Goal: Information Seeking & Learning: Find specific fact

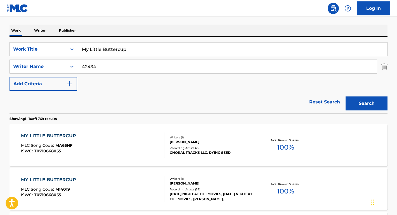
type input "42434"
drag, startPoint x: 142, startPoint y: 53, endPoint x: 75, endPoint y: 39, distance: 68.4
click at [73, 39] on div "SearchWithCriteriae610c4a1-4a88-486c-94cb-52aac4bf71db Work Title My Little But…" at bounding box center [199, 75] width 378 height 77
paste input "Through Heaven's Eyes"
type input "Through Heaven's Eyes"
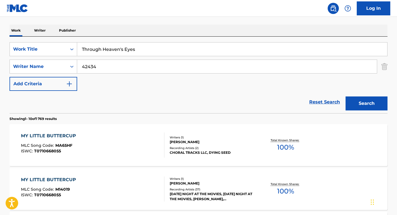
click at [116, 26] on div "Work Writer Publisher" at bounding box center [199, 31] width 378 height 12
drag, startPoint x: 104, startPoint y: 68, endPoint x: 57, endPoint y: 66, distance: 46.8
click at [57, 66] on div "SearchWithCriteriaaa439758-b055-4d24-8f6e-a038c5e5fe99 Writer Name 42434" at bounding box center [199, 67] width 378 height 14
click at [367, 104] on button "Search" at bounding box center [367, 104] width 42 height 14
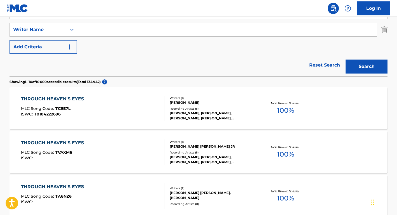
scroll to position [242, 0]
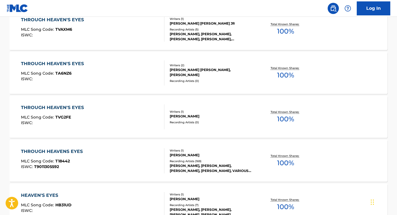
click at [60, 151] on div "THROUGH HEAVENS EYES" at bounding box center [53, 151] width 65 height 7
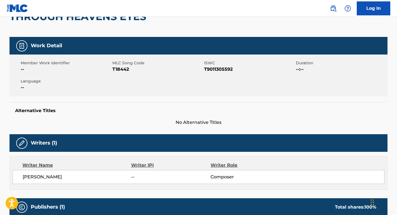
scroll to position [48, 0]
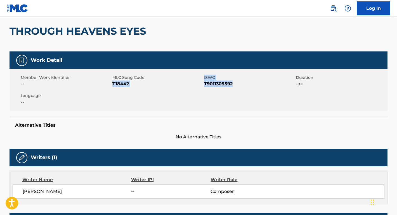
drag, startPoint x: 236, startPoint y: 86, endPoint x: 114, endPoint y: 85, distance: 122.1
click at [114, 84] on div "Member Work Identifier -- MLC Song Code T18442 ISWC T9011305592 Duration --:-- …" at bounding box center [199, 90] width 378 height 42
copy div "T18442 ISWC T9011305592"
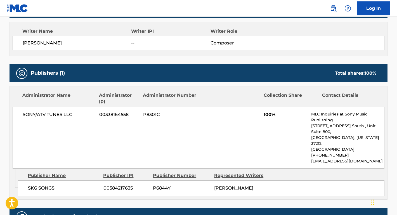
scroll to position [207, 0]
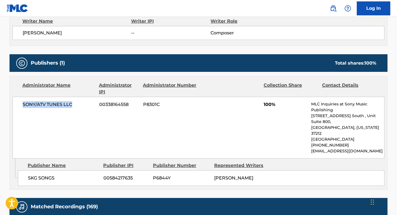
drag, startPoint x: 85, startPoint y: 104, endPoint x: 21, endPoint y: 104, distance: 63.8
click at [21, 104] on div "SONY/ATV TUNES LLC 00338164558 P8301C 100% MLC Inquiries at Sony Music Publishi…" at bounding box center [199, 128] width 372 height 62
copy span "SONY/ATV TUNES LLC"
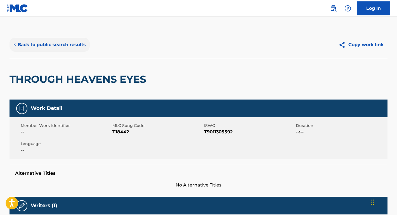
scroll to position [0, 0]
click at [86, 39] on button "< Back to public search results" at bounding box center [50, 45] width 80 height 14
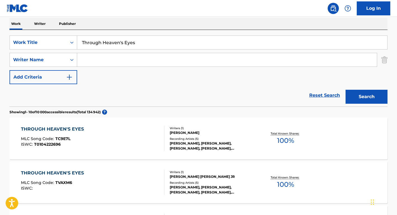
scroll to position [63, 0]
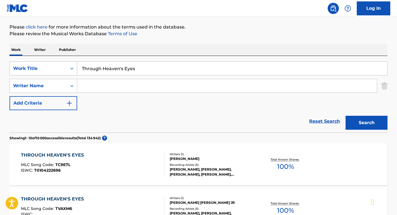
drag, startPoint x: 146, startPoint y: 75, endPoint x: 73, endPoint y: 67, distance: 73.5
click at [73, 67] on div "SearchWithCriteriae610c4a1-4a88-486c-94cb-52aac4bf71db Work Title Through Heave…" at bounding box center [199, 69] width 378 height 14
paste input "When Christmas Comes to Town"
type input "When Christmas Comes to Town"
click at [109, 50] on div "Work Writer Publisher" at bounding box center [199, 50] width 378 height 12
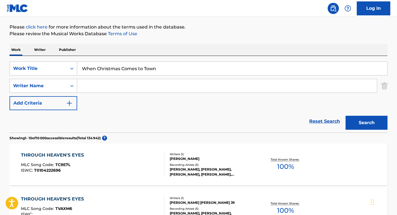
click at [109, 88] on input "Search Form" at bounding box center [227, 85] width 300 height 13
type input "[PERSON_NAME]"
click at [367, 123] on button "Search" at bounding box center [367, 123] width 42 height 14
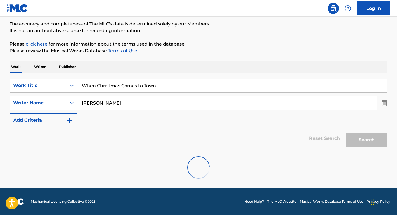
scroll to position [46, 0]
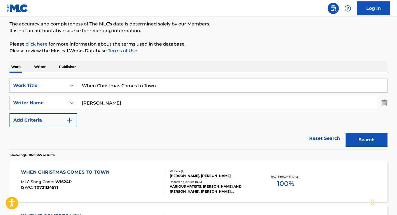
click at [89, 174] on div "WHEN CHRISTMAS COMES TO TOWN" at bounding box center [67, 172] width 92 height 7
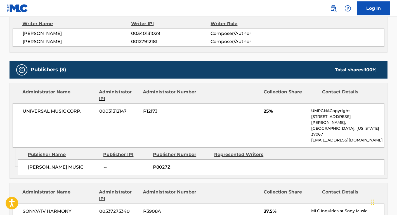
scroll to position [250, 0]
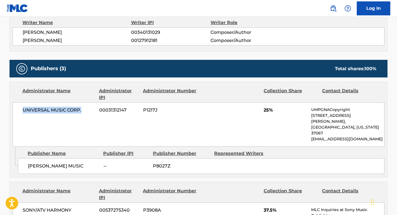
drag, startPoint x: 82, startPoint y: 110, endPoint x: 14, endPoint y: 111, distance: 68.0
click at [14, 110] on div "UNIVERSAL MUSIC CORP. 00031312147 P1217J 25% UMPGNACopyright [STREET_ADDRESS][P…" at bounding box center [199, 124] width 372 height 44
copy span "UNIVERSAL MUSIC CORP."
drag, startPoint x: 67, startPoint y: 155, endPoint x: 24, endPoint y: 154, distance: 43.1
click at [24, 158] on div "[PERSON_NAME] MUSIC -- P8027Z" at bounding box center [201, 166] width 367 height 16
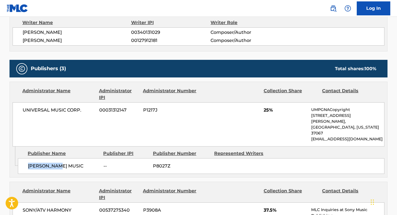
copy span "[PERSON_NAME] MUSIC"
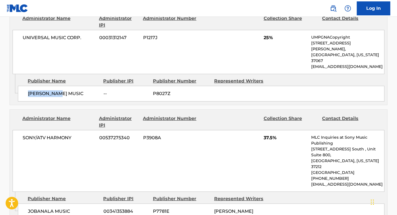
scroll to position [385, 0]
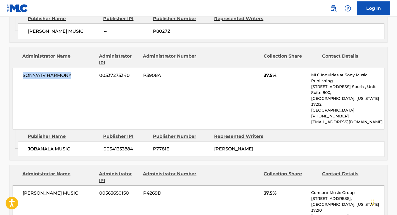
drag, startPoint x: 77, startPoint y: 60, endPoint x: 18, endPoint y: 63, distance: 59.4
click at [18, 68] on div "SONY/ATV HARMONY 00537275340 P3908A 37.5% MLC Inquiries at Sony Music Publishin…" at bounding box center [199, 99] width 372 height 62
copy span "SONY/ATV HARMONY"
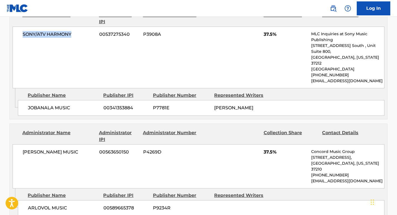
scroll to position [439, 0]
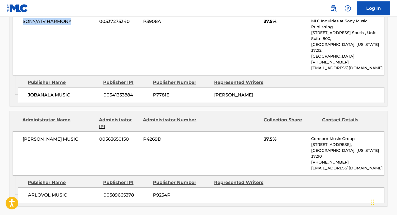
drag, startPoint x: 82, startPoint y: 121, endPoint x: 18, endPoint y: 121, distance: 64.4
click at [18, 132] on div "[PERSON_NAME] MUSIC 00563650150 P4269D 37.5% Concord Music Group [STREET_ADDRES…" at bounding box center [199, 154] width 372 height 44
copy span "[PERSON_NAME] MUSIC"
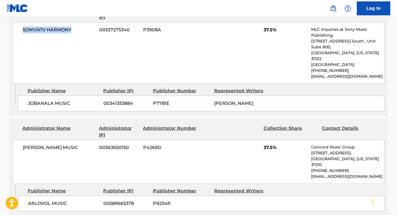
scroll to position [323, 0]
